Goal: Transaction & Acquisition: Subscribe to service/newsletter

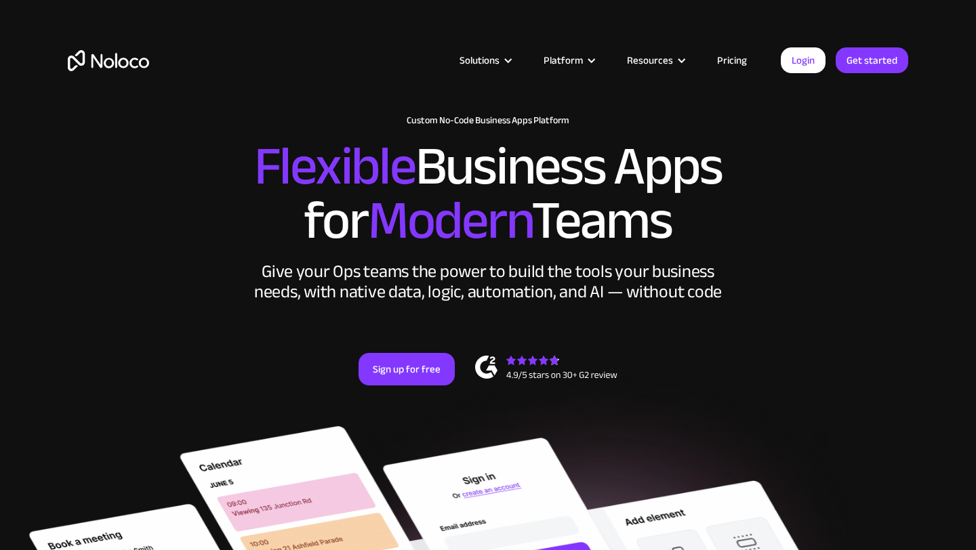
click at [373, 43] on div "Solutions Use Cases Business Types Project Management Keep track of customers, …" at bounding box center [487, 74] width 867 height 80
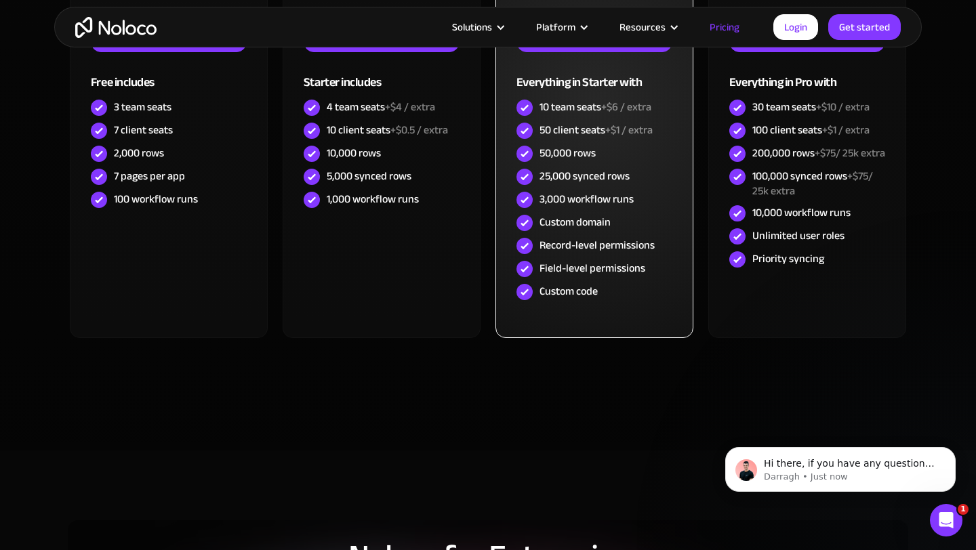
scroll to position [591, 0]
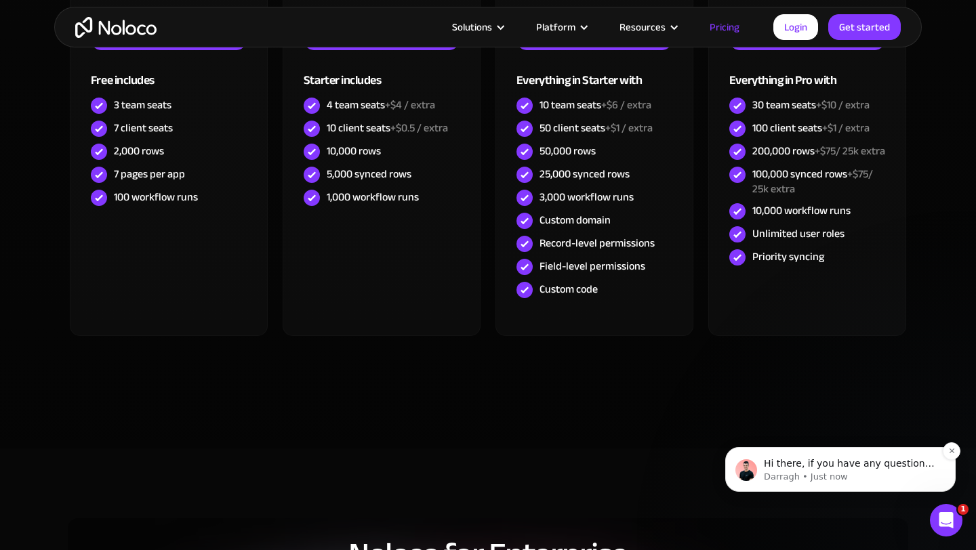
click at [748, 468] on img "message notification from Darragh, Just now. Hi there, if you have any question…" at bounding box center [746, 470] width 22 height 22
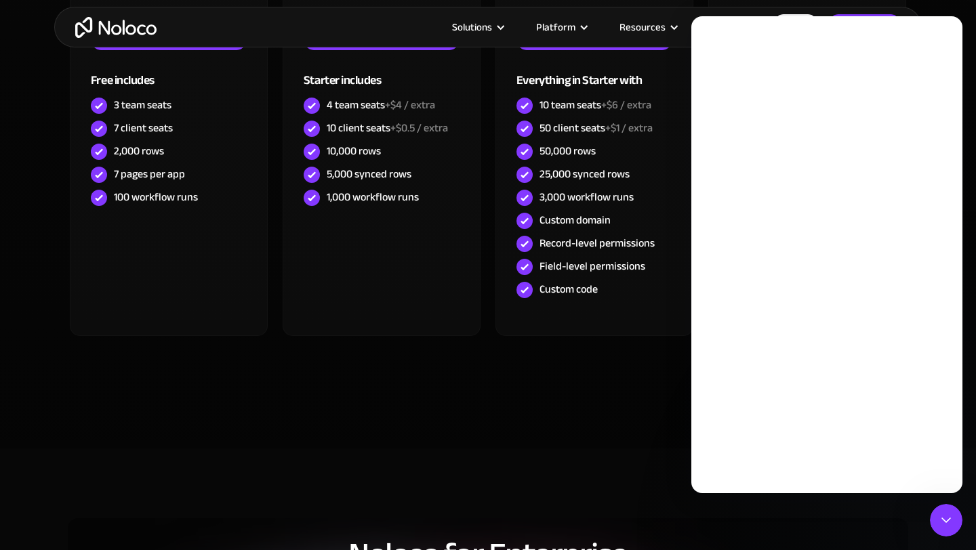
scroll to position [0, 0]
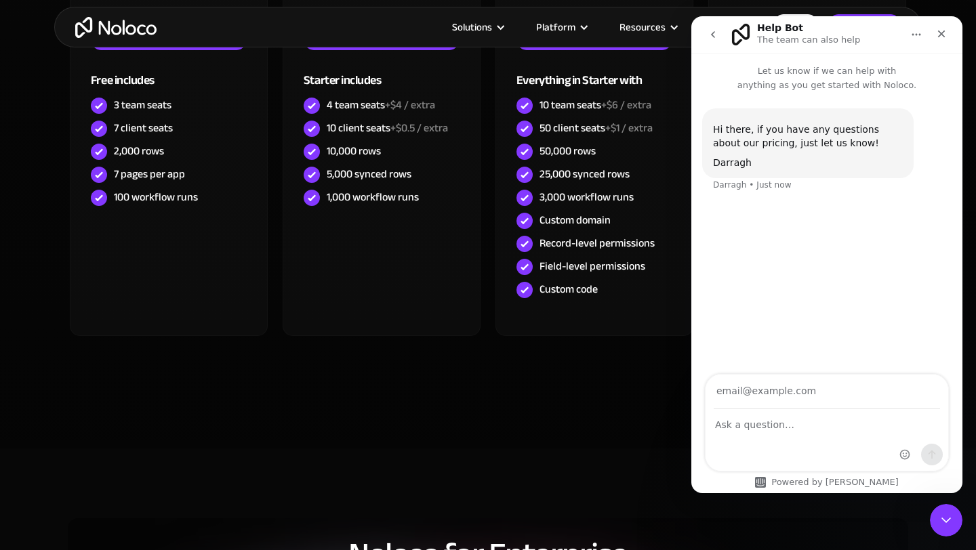
click at [637, 402] on div "CHOOSE YOUR PLAN Monthly Yearly SAVE 20% Monthly Yearly SAVE 20% FREE Free Lear…" at bounding box center [487, 86] width 867 height 671
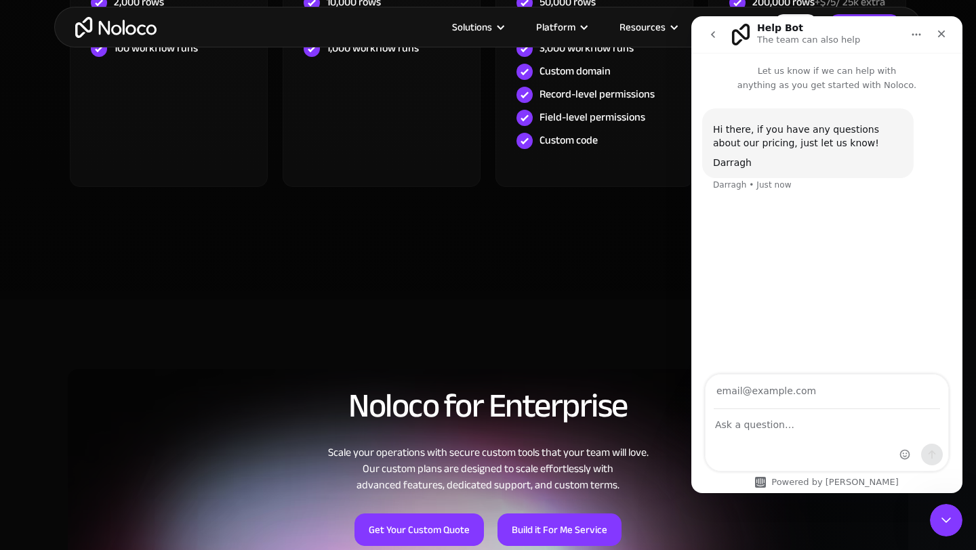
scroll to position [745, 0]
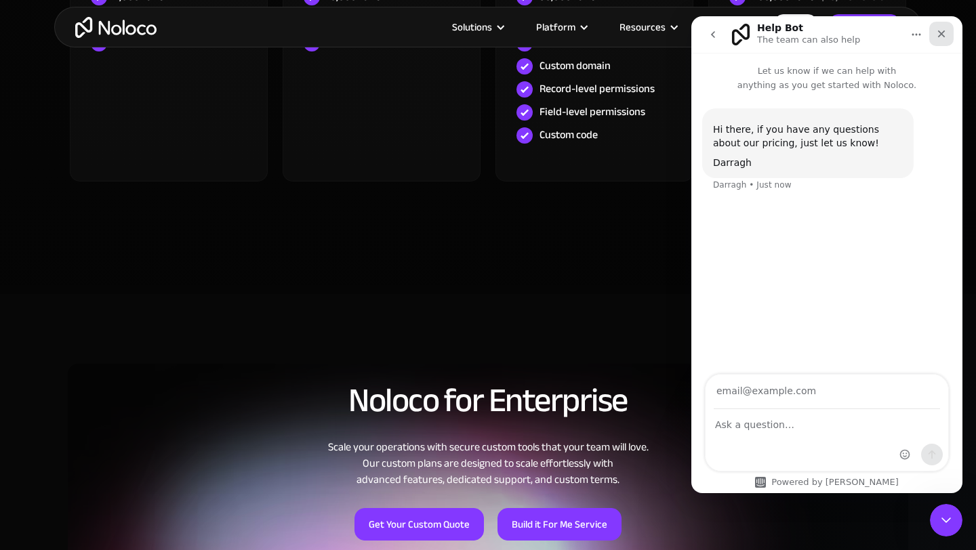
click at [944, 30] on icon "Close" at bounding box center [941, 33] width 11 height 11
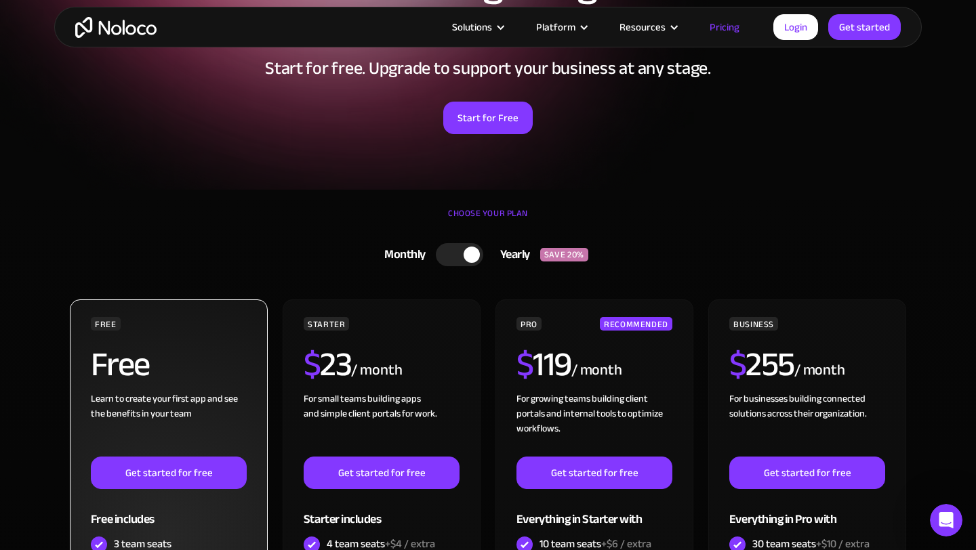
scroll to position [176, 0]
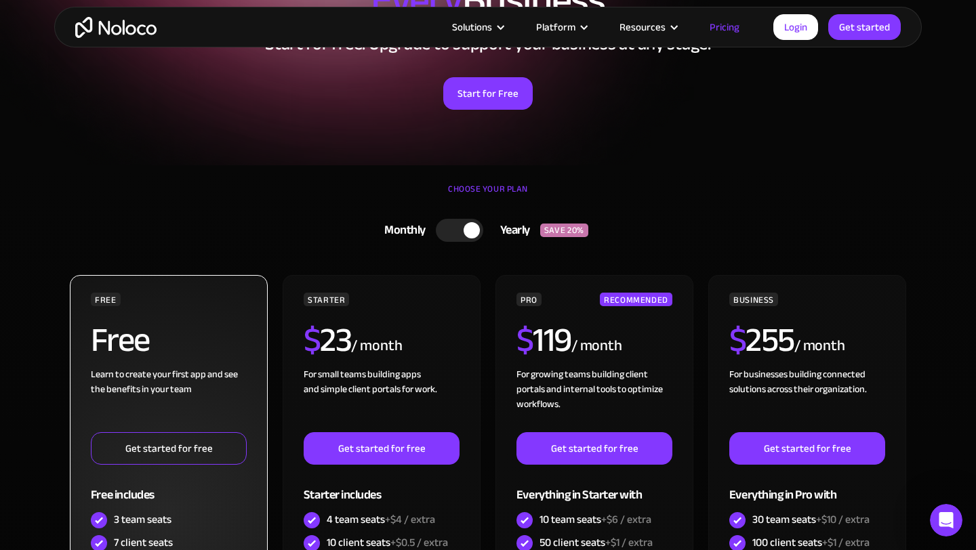
click at [164, 444] on link "Get started for free" at bounding box center [169, 448] width 156 height 33
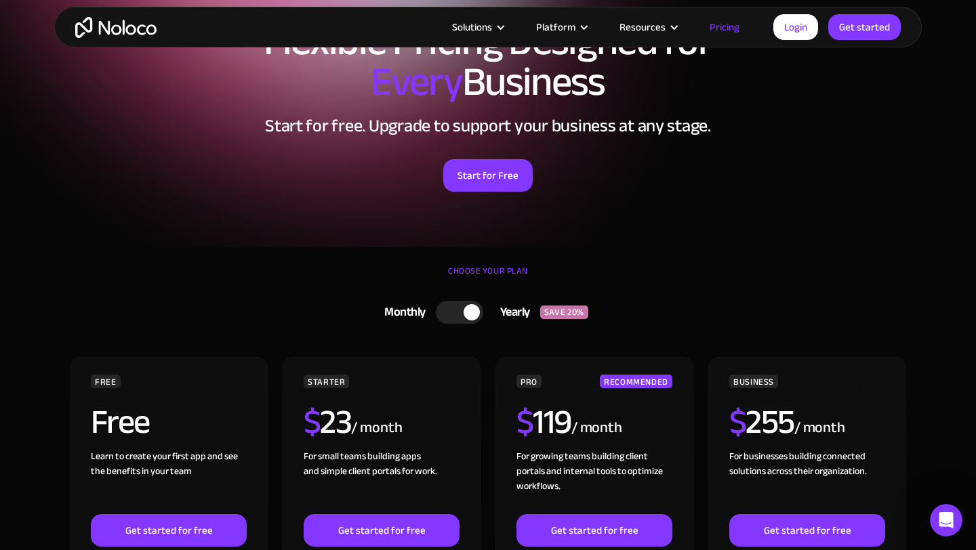
scroll to position [0, 0]
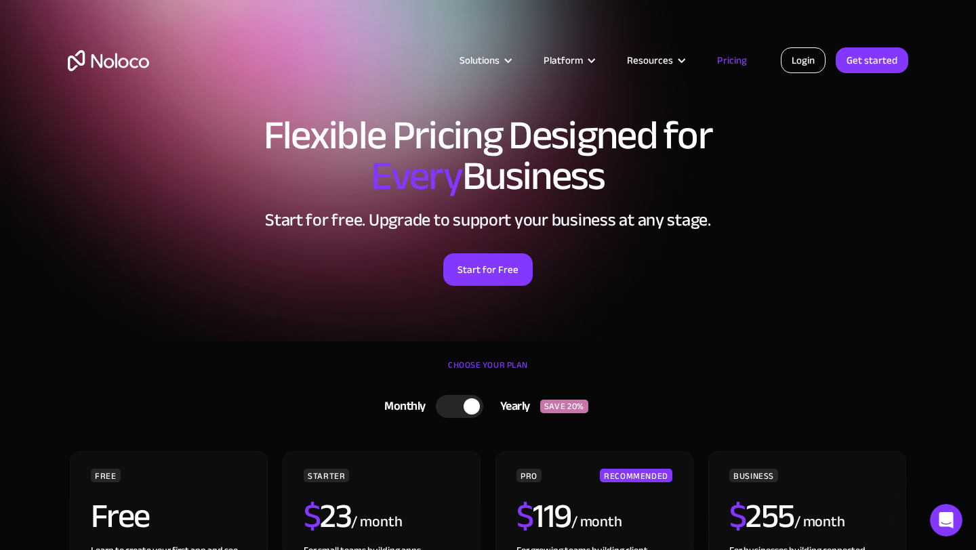
click at [807, 63] on link "Login" at bounding box center [802, 60] width 45 height 26
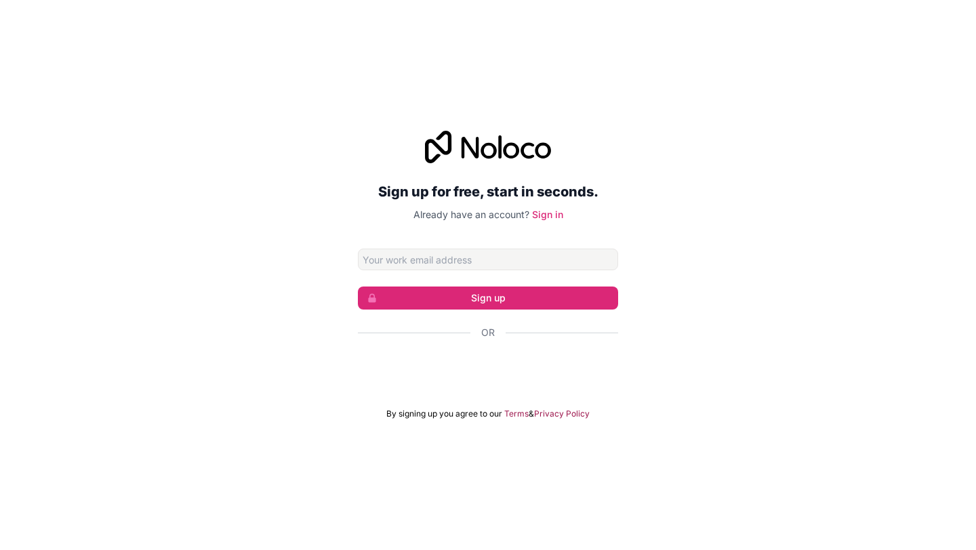
click at [463, 268] on input "Email address" at bounding box center [488, 260] width 260 height 22
type input "[EMAIL_ADDRESS][DOMAIN_NAME]"
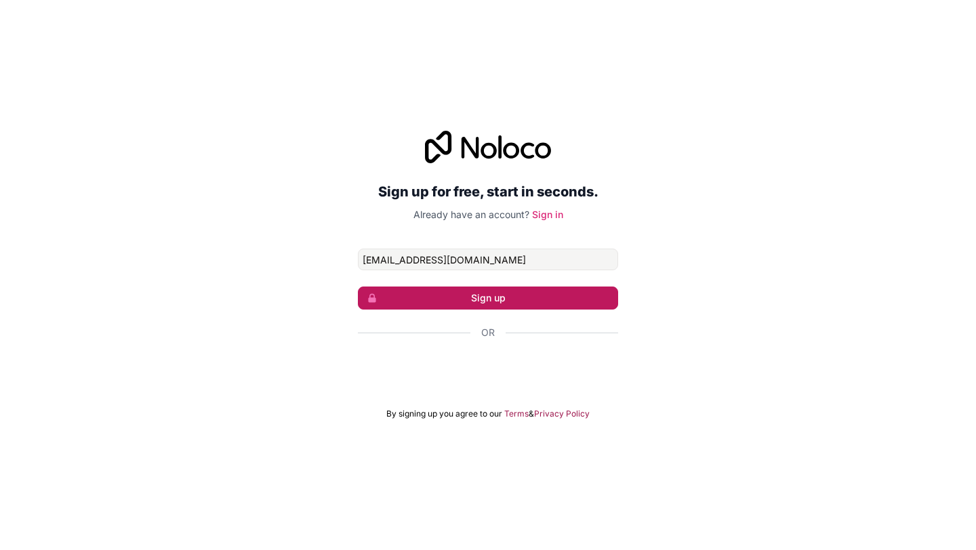
click at [473, 300] on button "Sign up" at bounding box center [488, 298] width 260 height 23
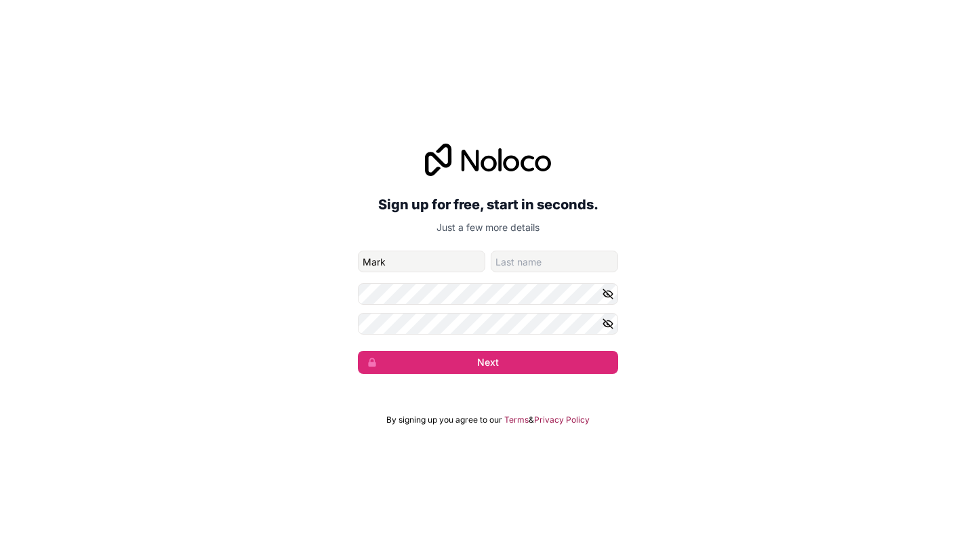
type input "Mark"
click at [536, 266] on input "family-name" at bounding box center [553, 262] width 127 height 22
type input "[PERSON_NAME]"
click at [358, 351] on button "Next" at bounding box center [488, 362] width 260 height 23
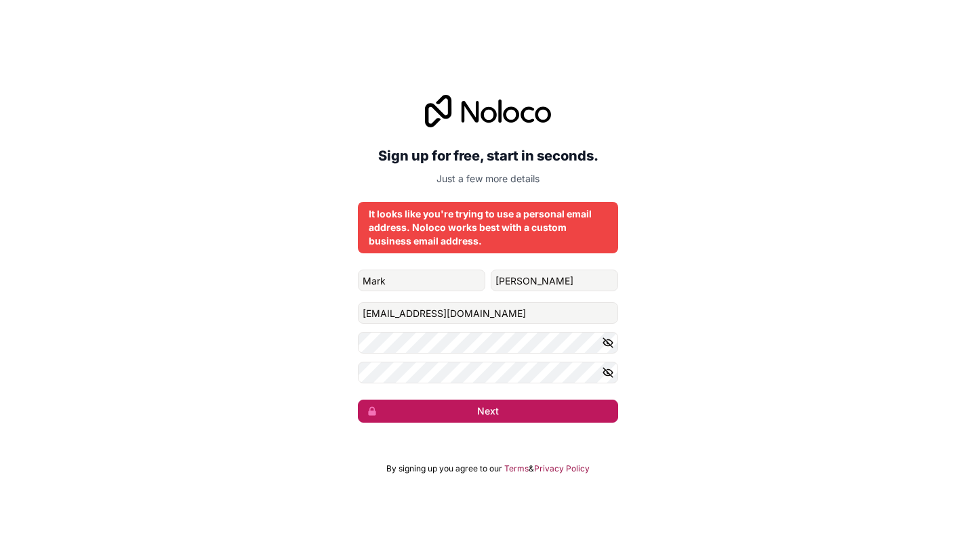
click at [555, 406] on button "Next" at bounding box center [488, 411] width 260 height 23
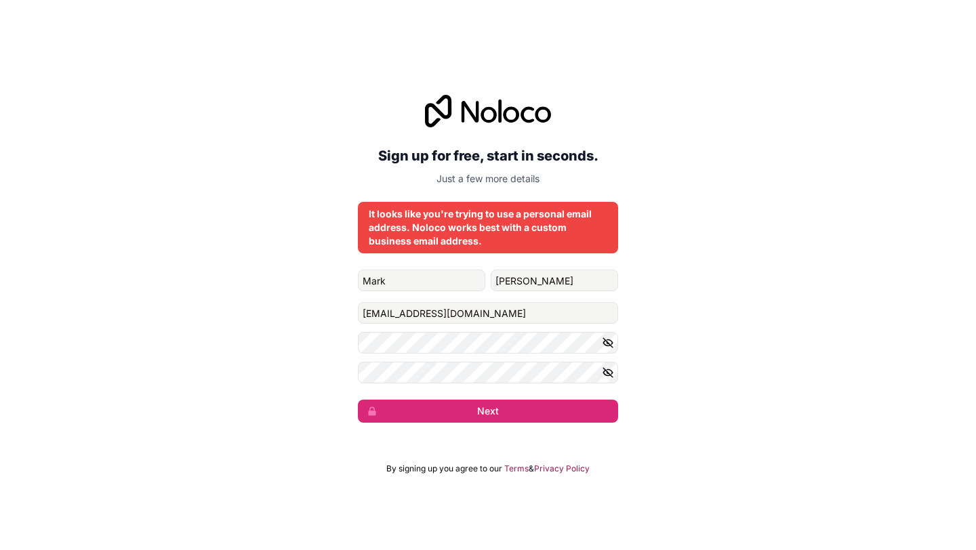
click at [533, 208] on div "It looks like you're trying to use a personal email address. Noloco works best …" at bounding box center [488, 227] width 238 height 41
drag, startPoint x: 488, startPoint y: 314, endPoint x: 328, endPoint y: 308, distance: 160.0
click at [329, 308] on div "Sign up for free, start in seconds. Just a few more details It looks like you'r…" at bounding box center [488, 259] width 976 height 366
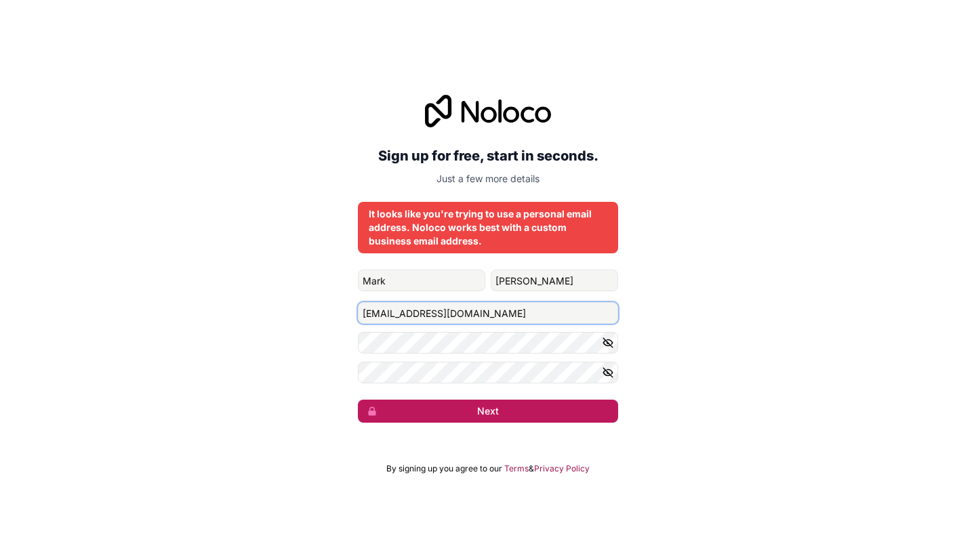
type input "[EMAIL_ADDRESS][DOMAIN_NAME]"
click at [415, 411] on button "Next" at bounding box center [488, 411] width 260 height 23
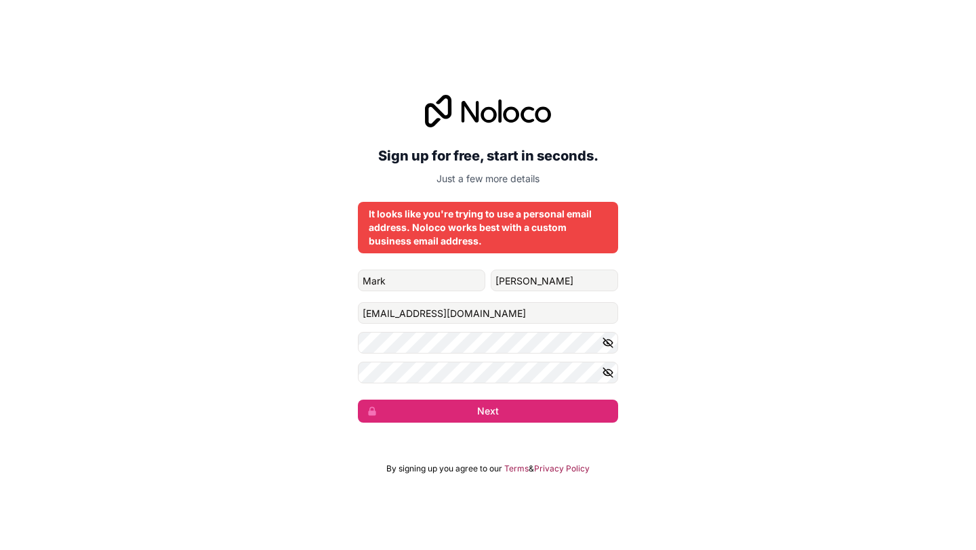
click at [642, 251] on div "Sign up for free, start in seconds. Just a few more details It looks like you'r…" at bounding box center [488, 259] width 976 height 366
